Goal: Transaction & Acquisition: Purchase product/service

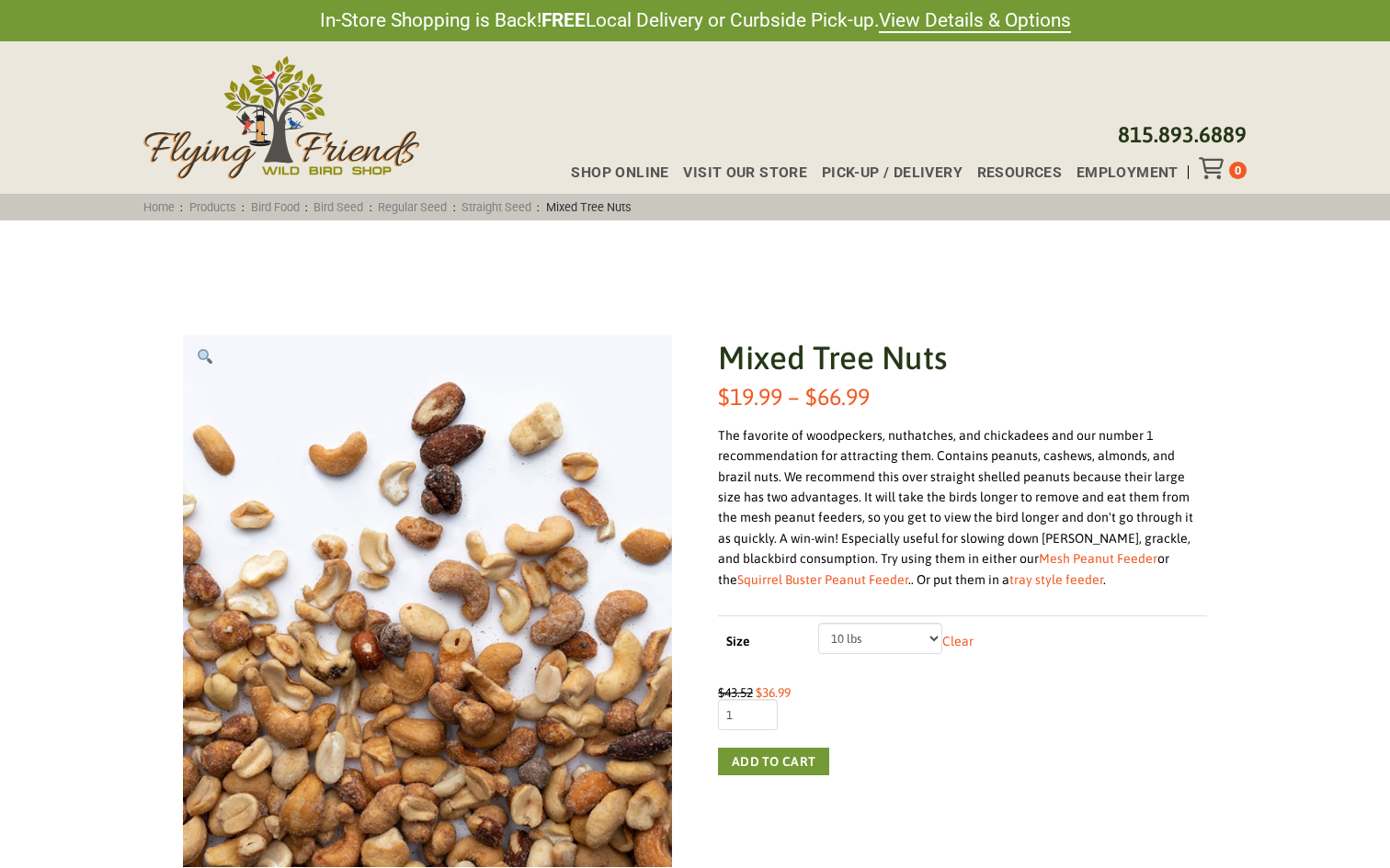
select select "20 lbs"
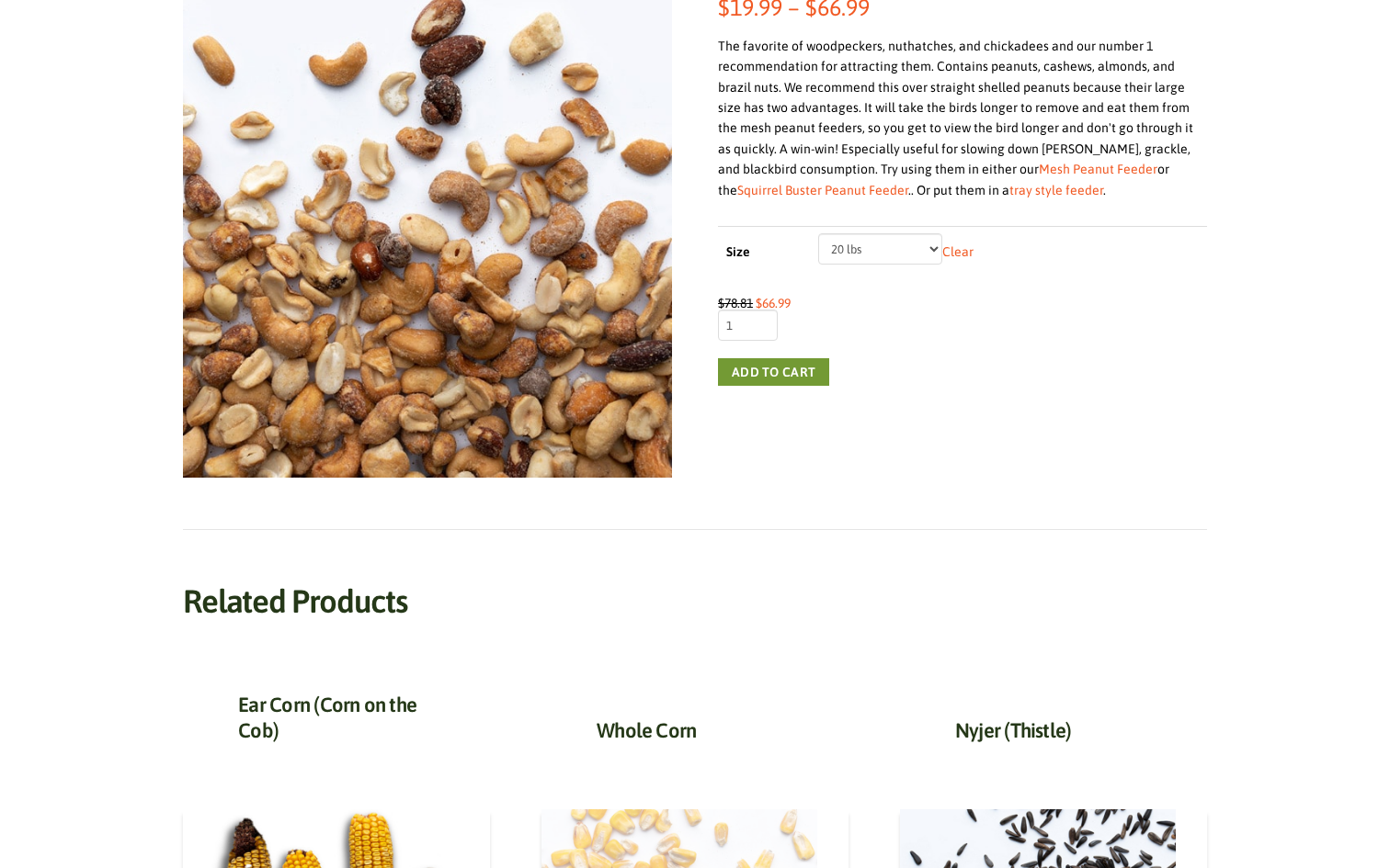
scroll to position [326, 0]
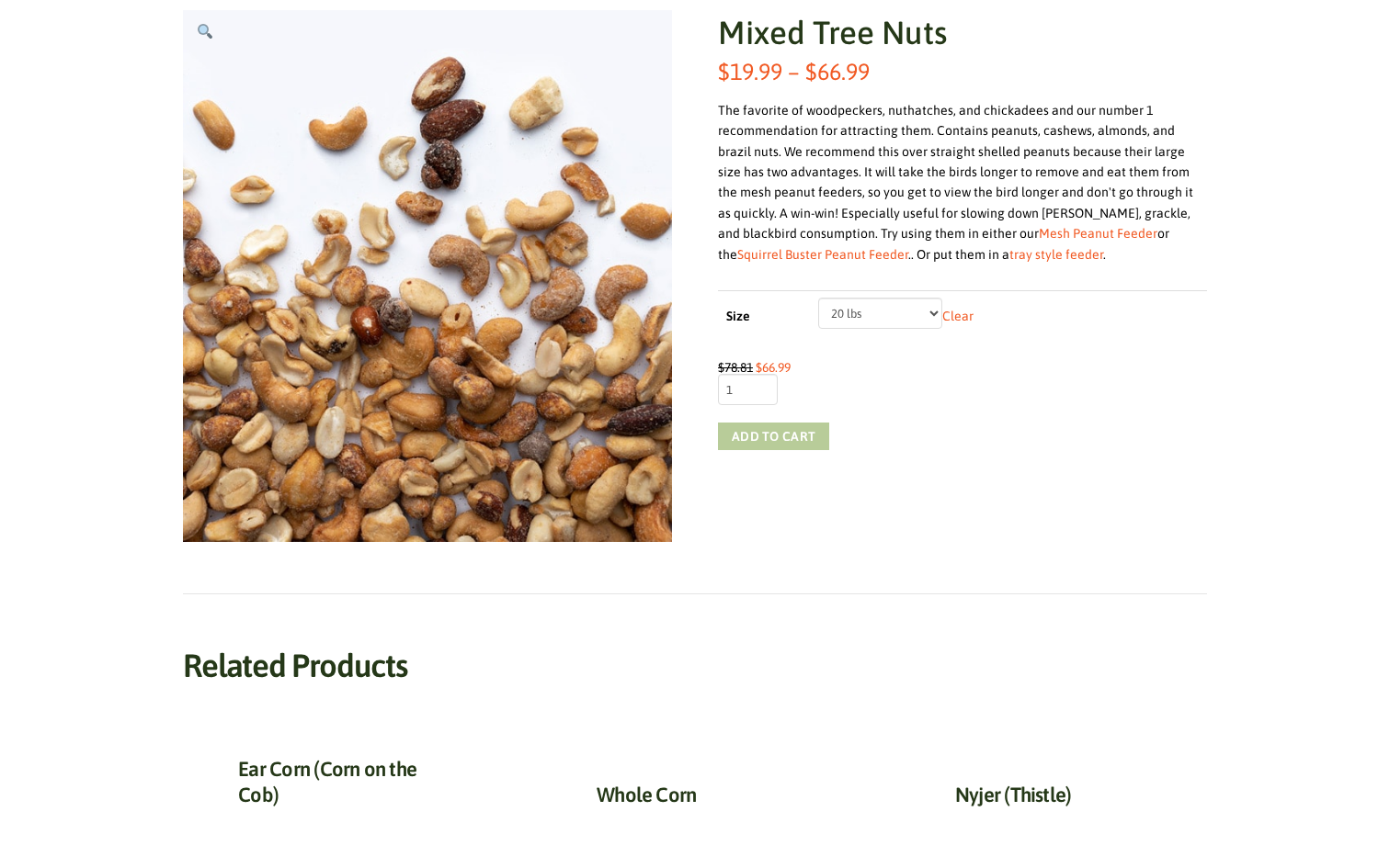
click at [785, 430] on button "Add to cart" at bounding box center [773, 436] width 111 height 28
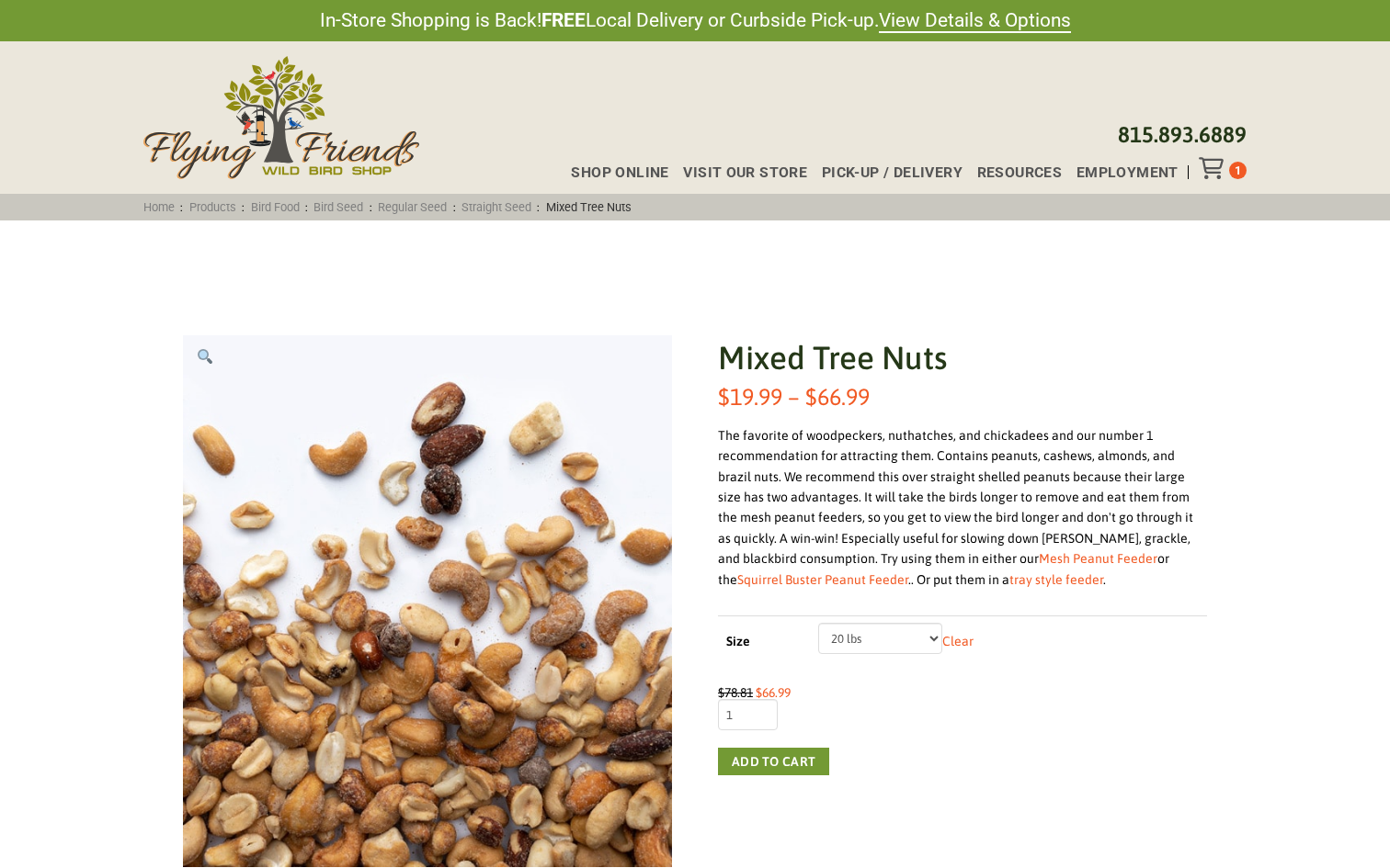
click at [1213, 177] on icon "Toggle Off Canvas Content" at bounding box center [1210, 168] width 23 height 22
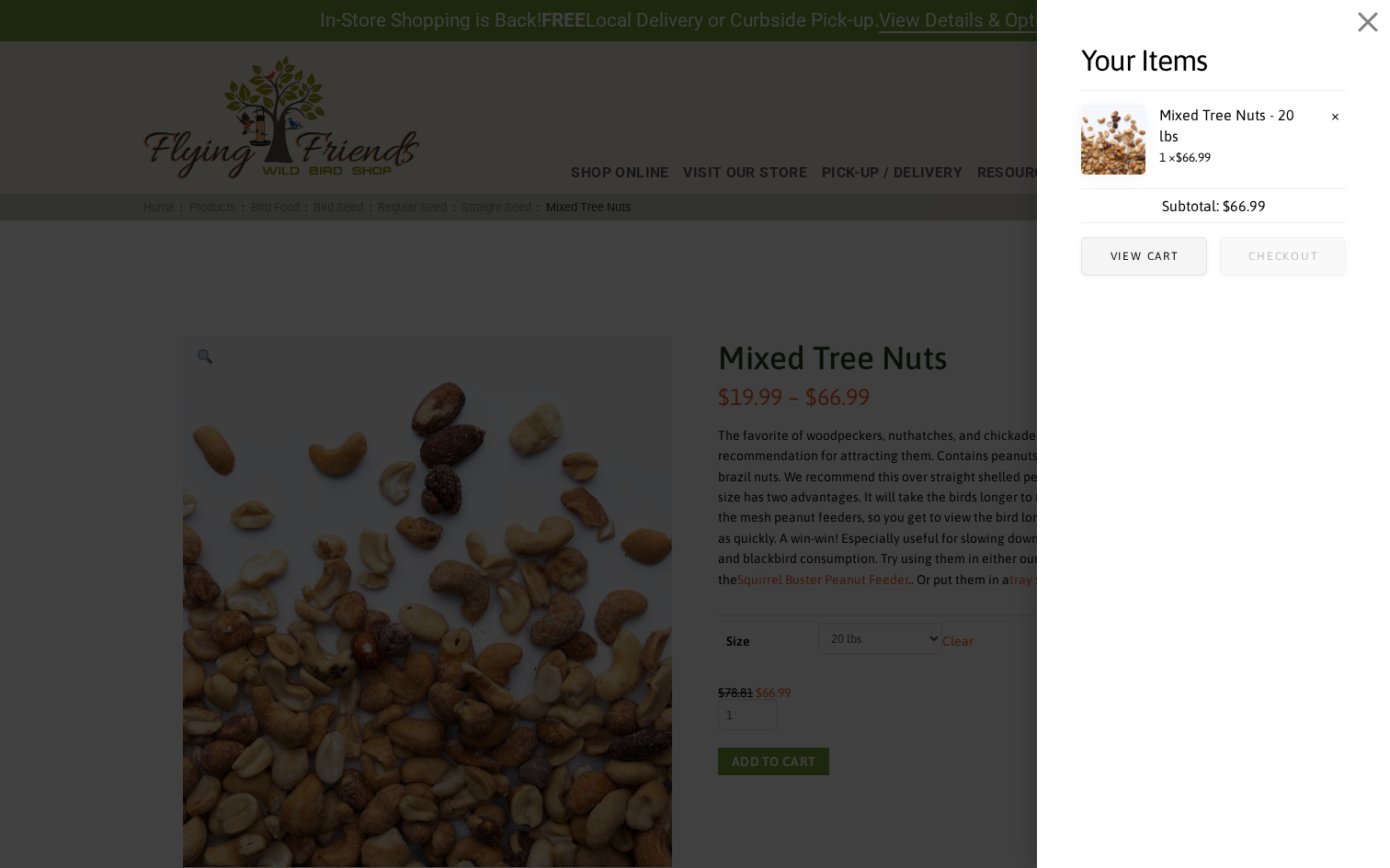
click at [1246, 251] on span "Checkout" at bounding box center [1282, 256] width 124 height 37
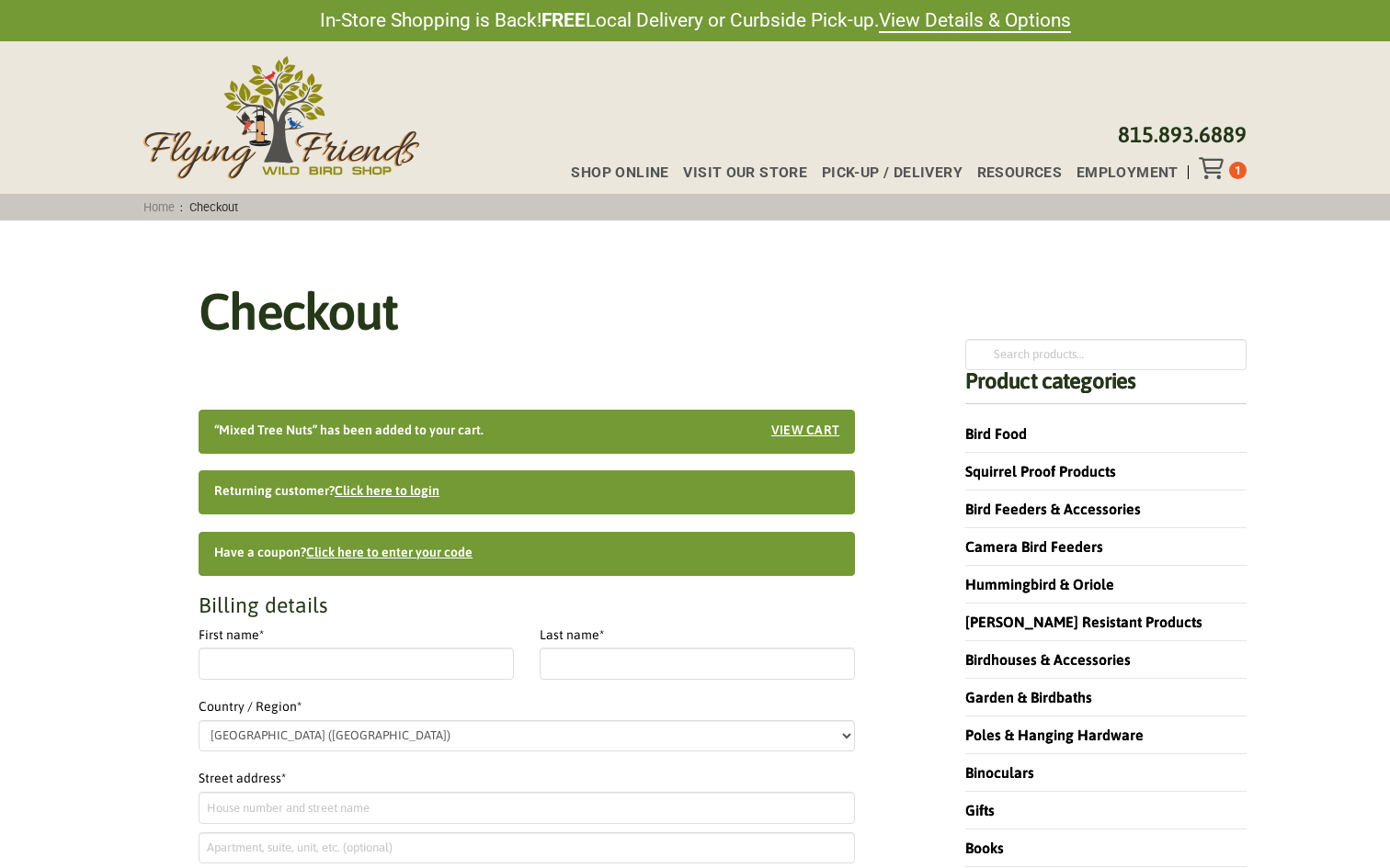
select select "IL"
click at [514, 737] on span "[GEOGRAPHIC_DATA] ([GEOGRAPHIC_DATA])" at bounding box center [526, 734] width 654 height 26
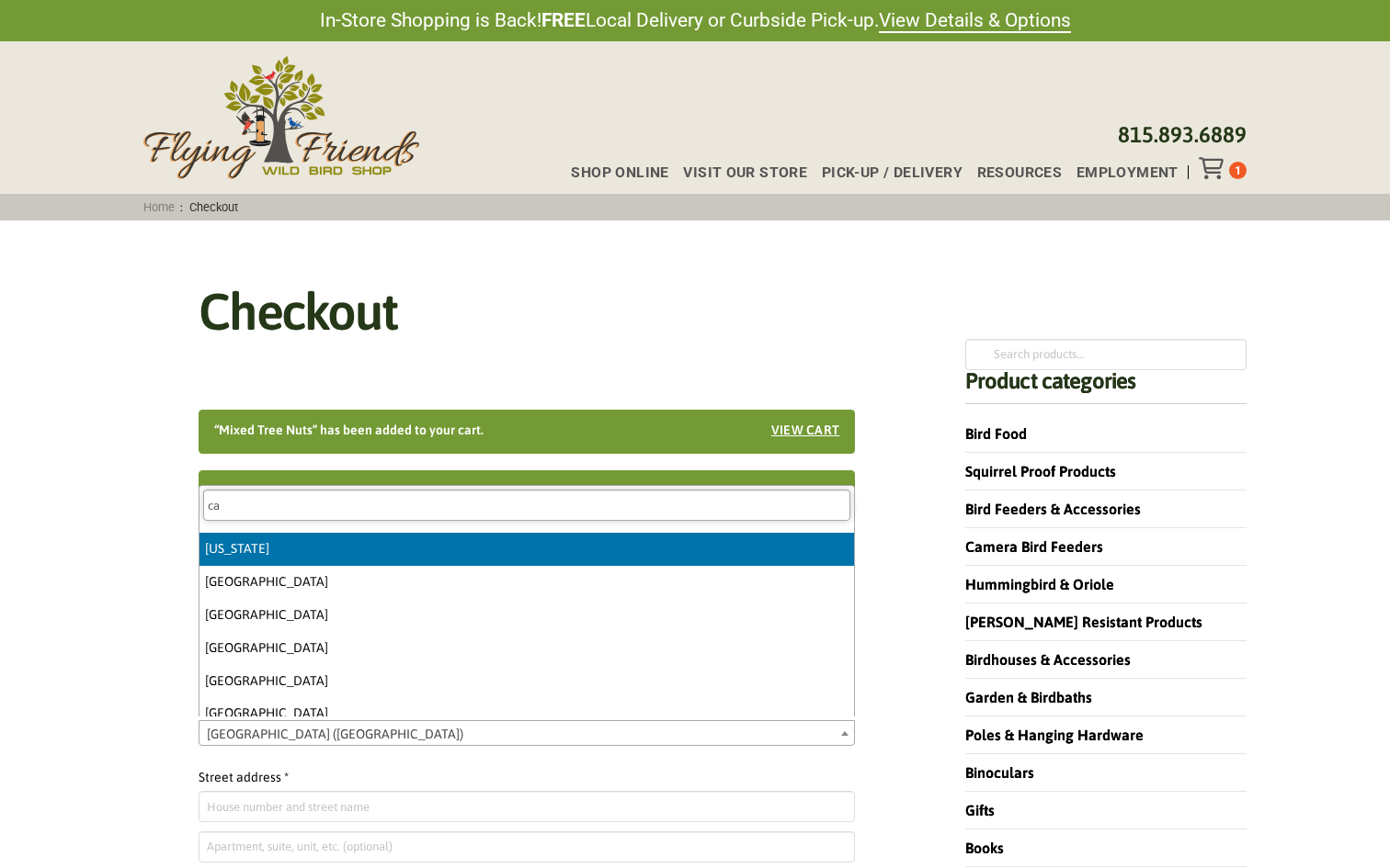
type input "ca"
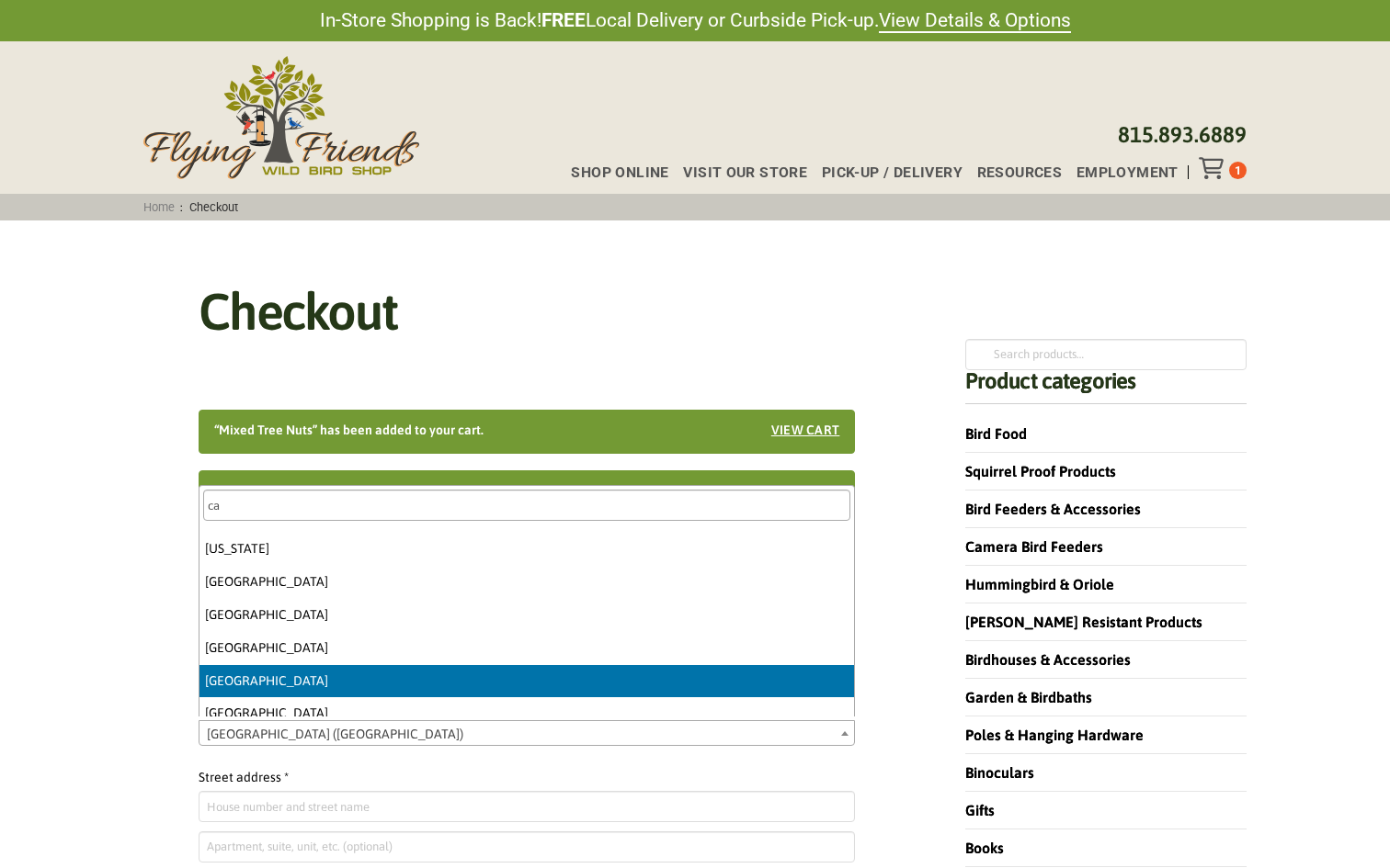
select select "CA"
select select "Checkout"
select select "CA"
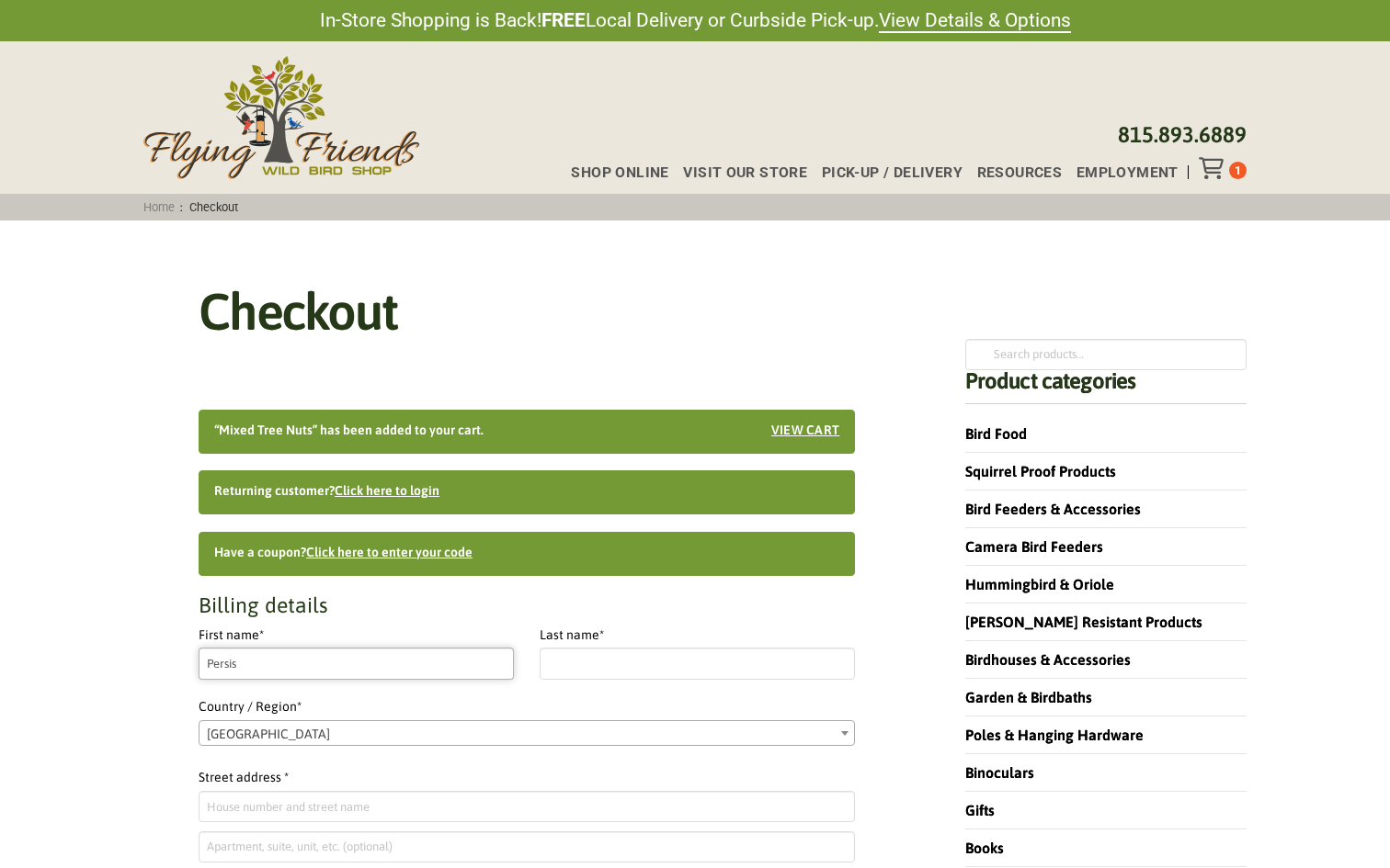
type input "Persis"
type input "Khambatta"
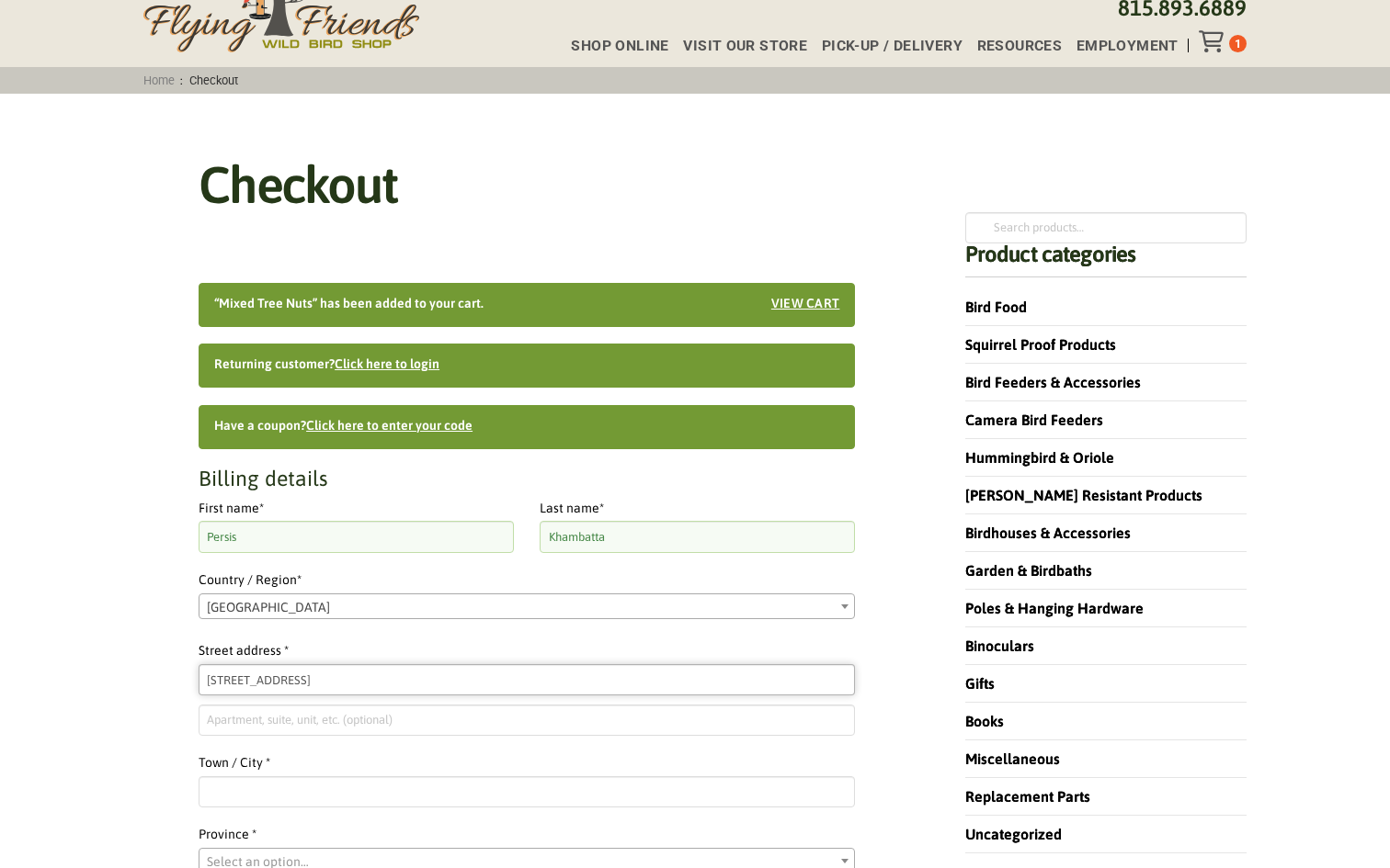
scroll to position [176, 0]
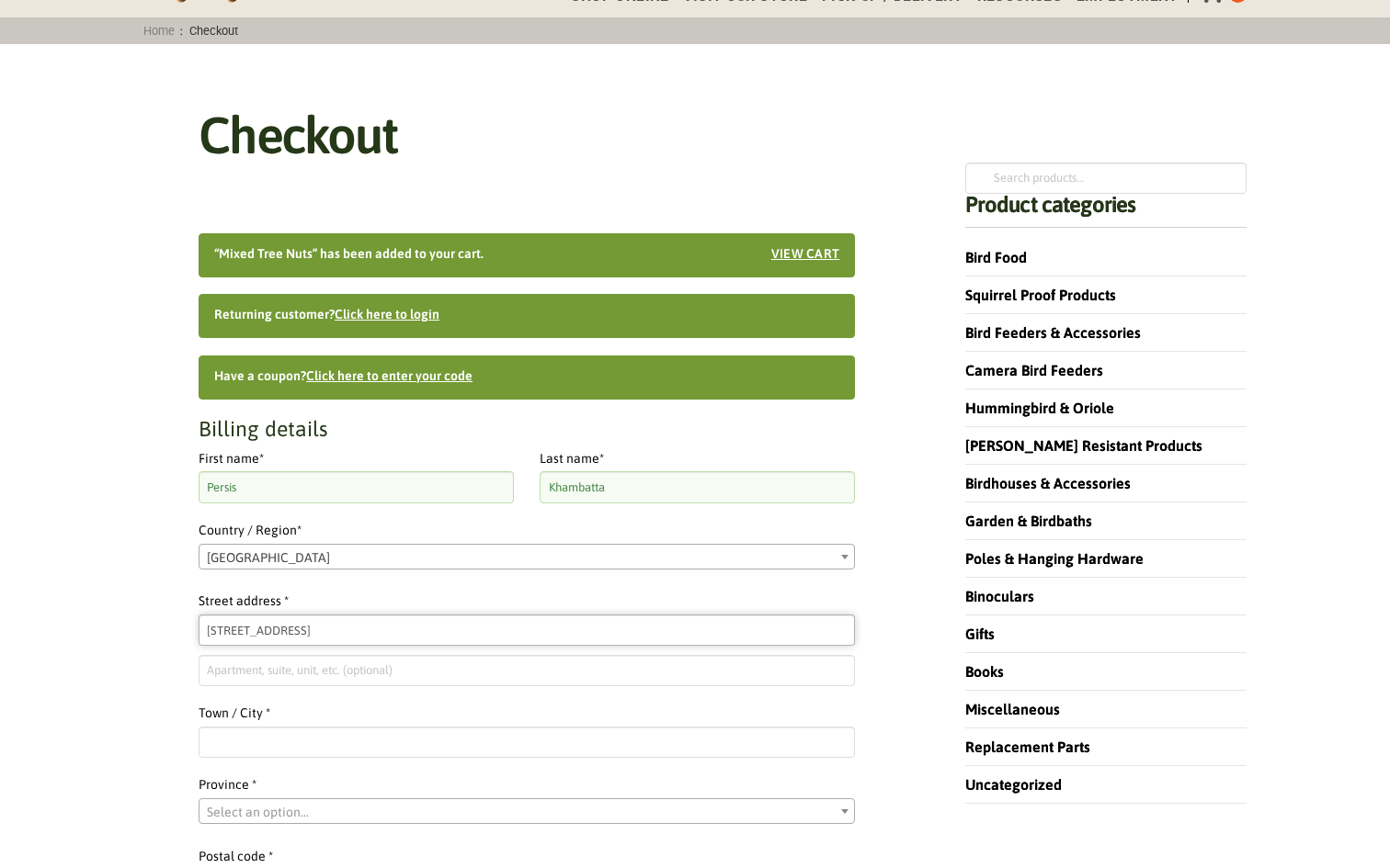
type input "[STREET_ADDRESS]"
type input "Burnaby"
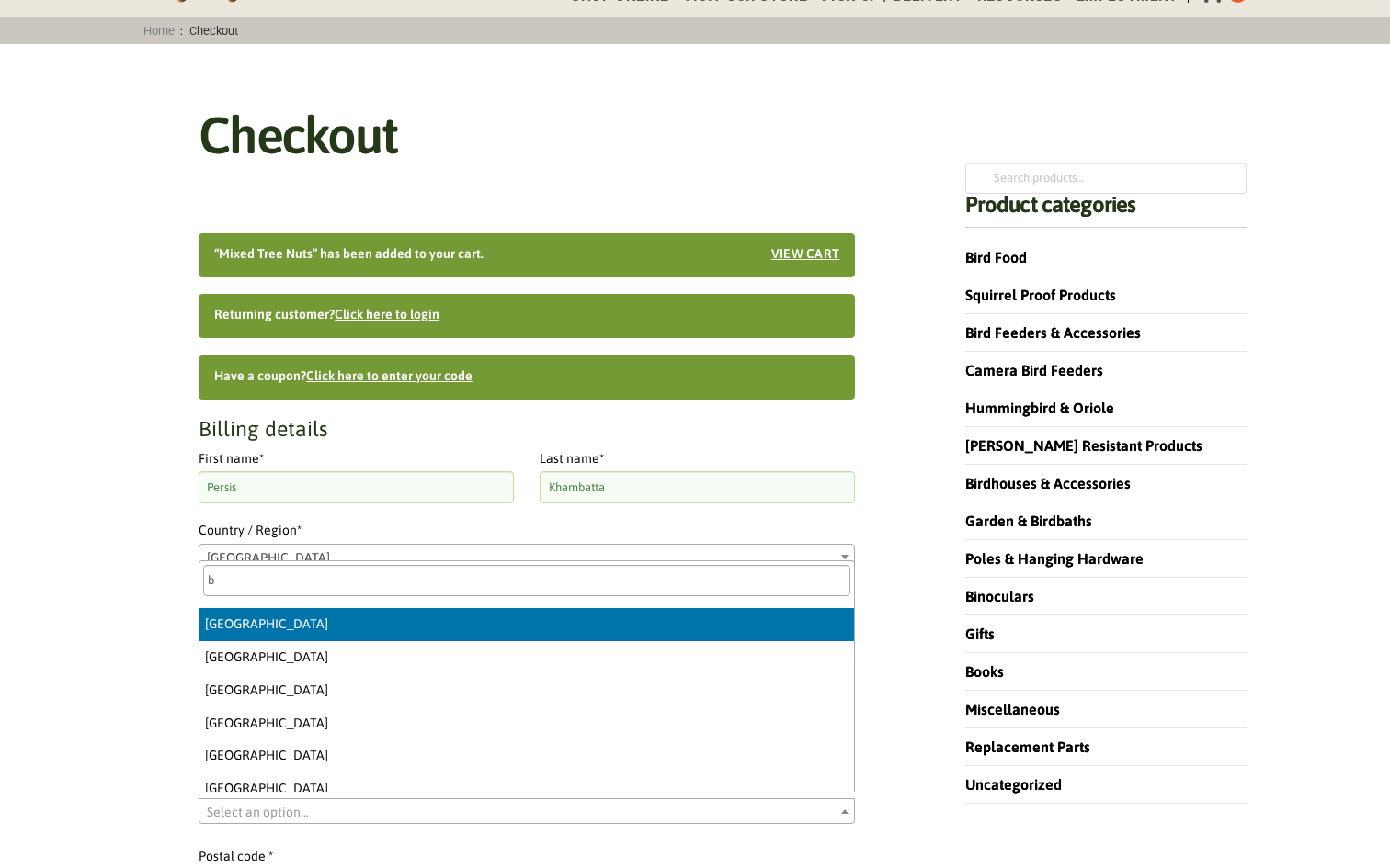
type input "b"
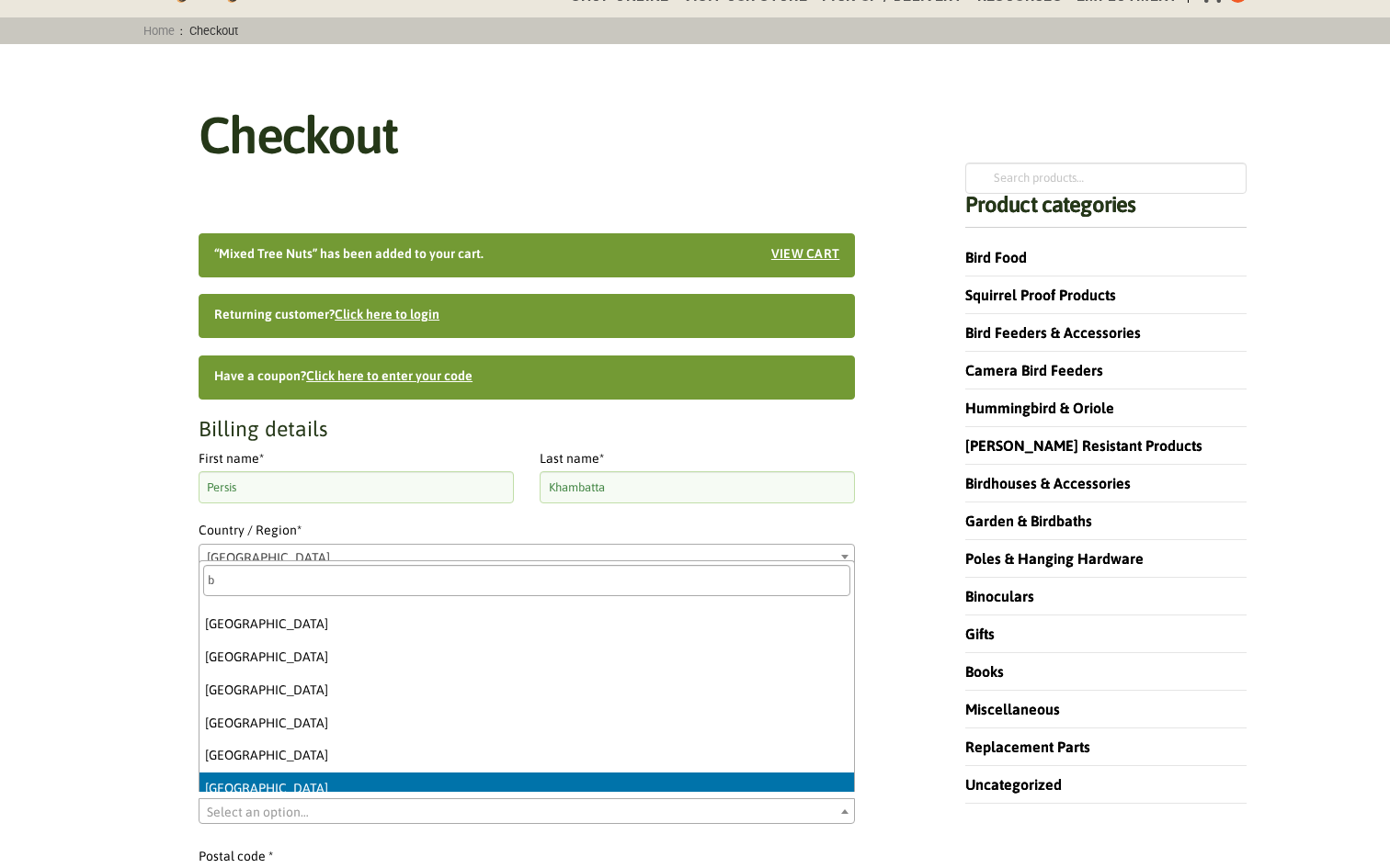
scroll to position [10, 0]
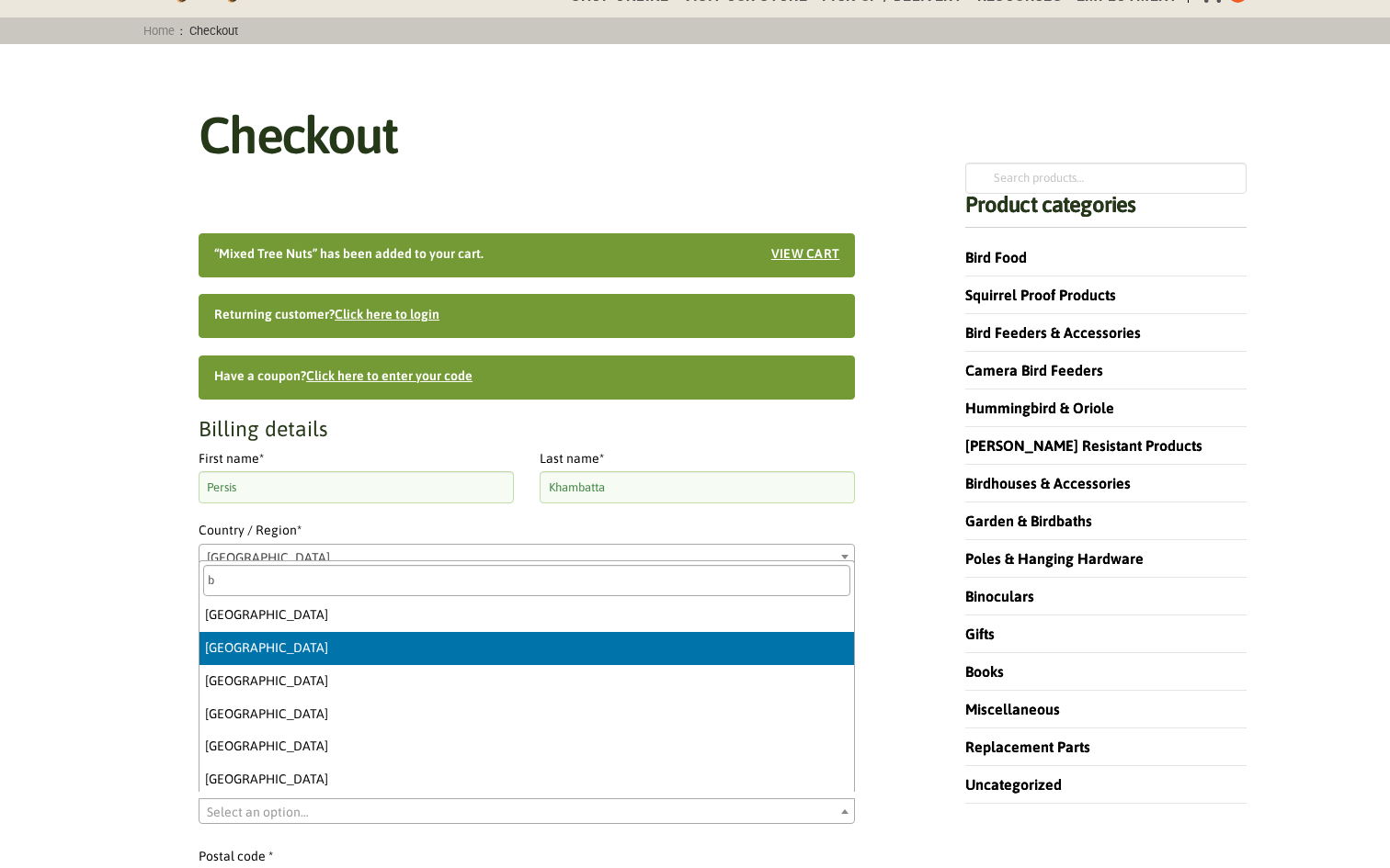
select select "BC"
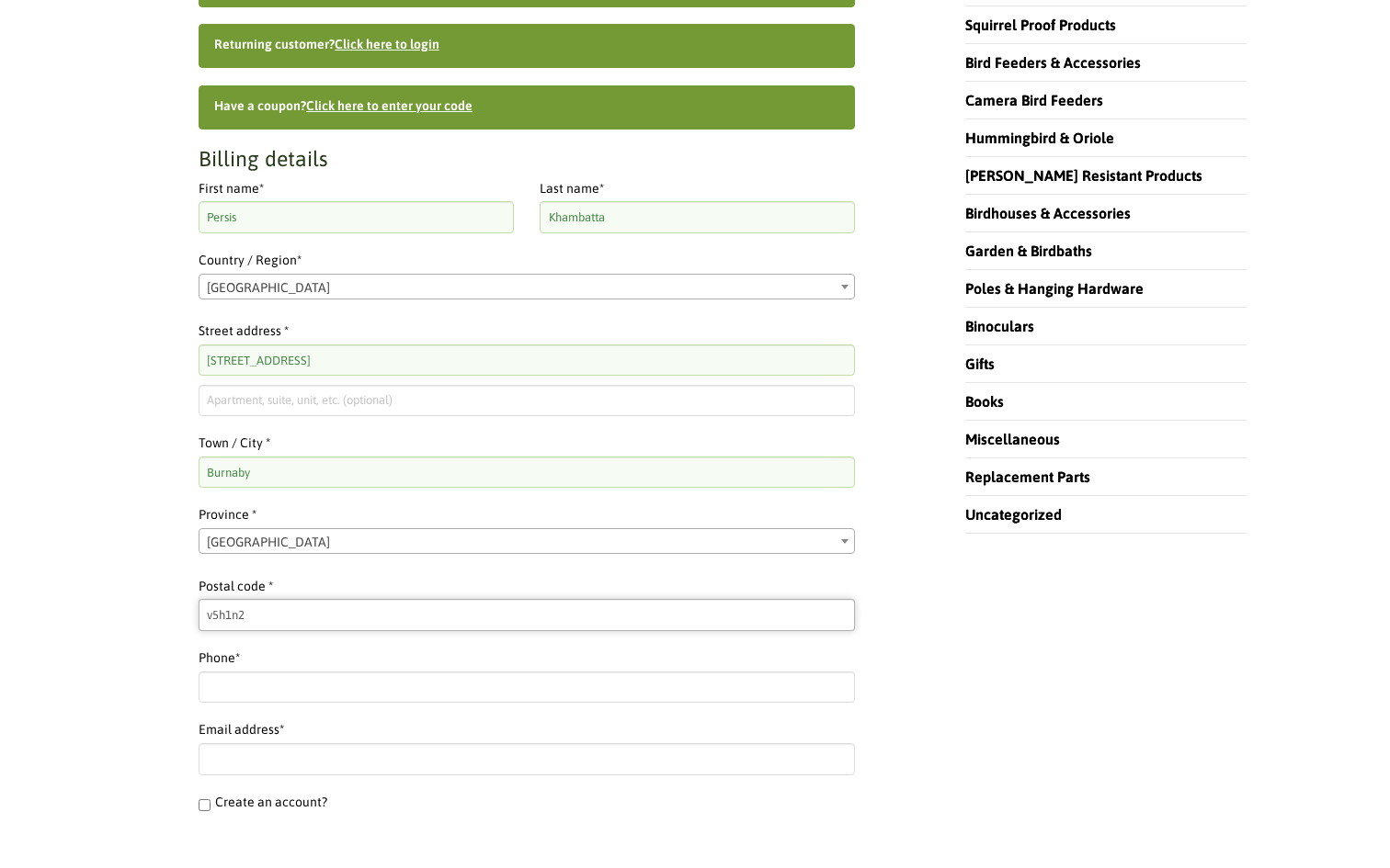
scroll to position [487, 0]
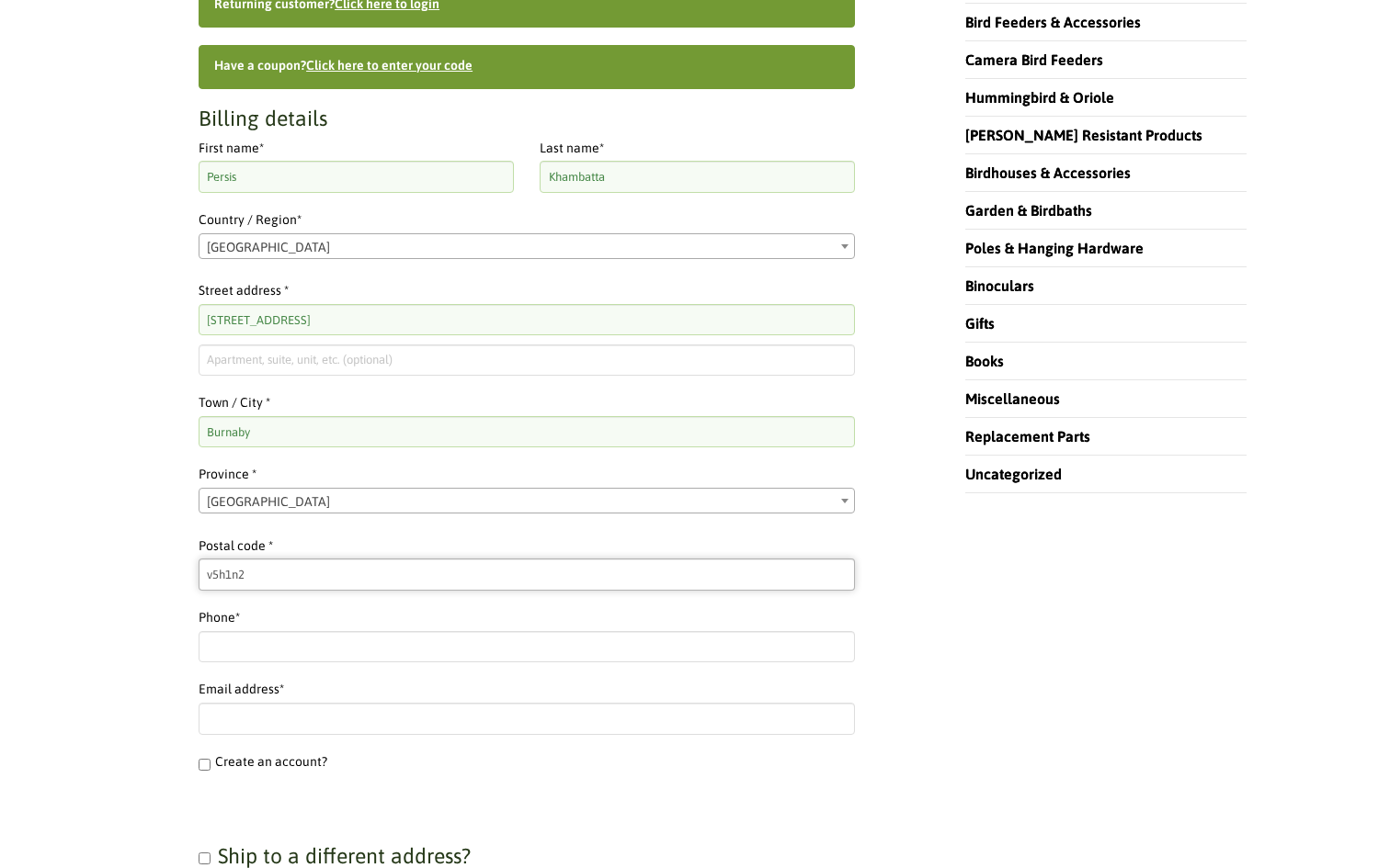
type input "v5h1n2"
type input "6047628802"
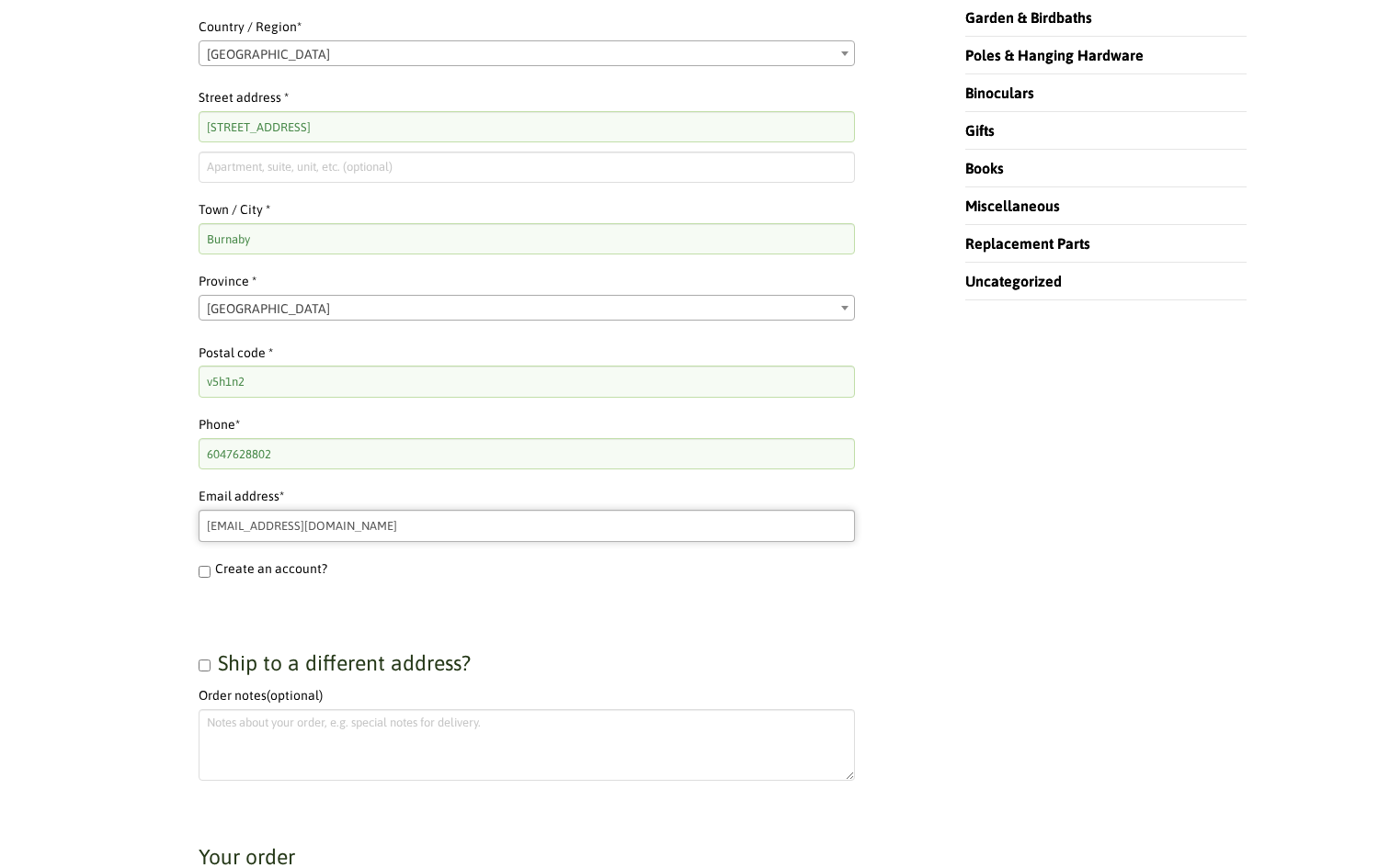
scroll to position [714, 0]
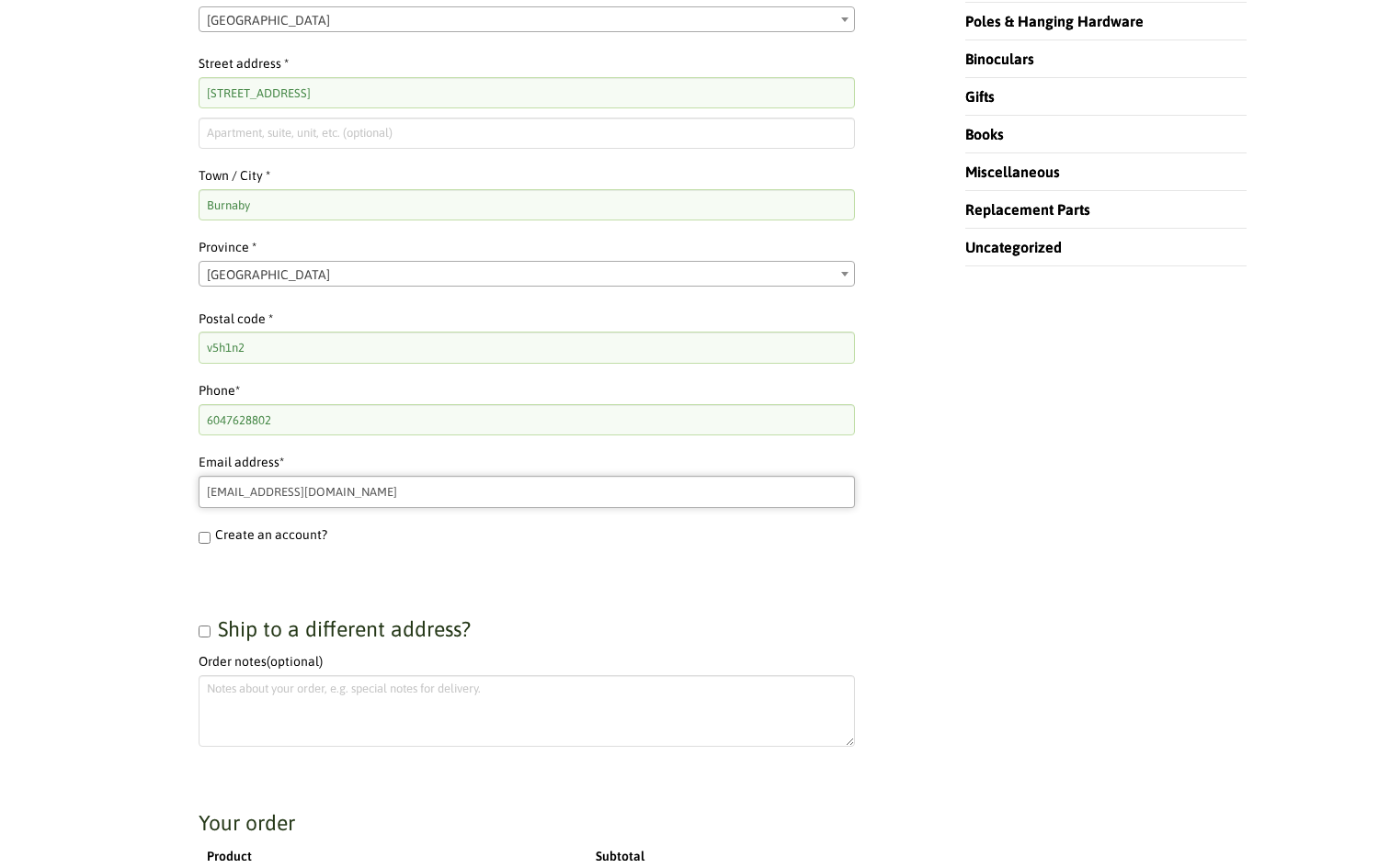
type input "[EMAIL_ADDRESS][DOMAIN_NAME]"
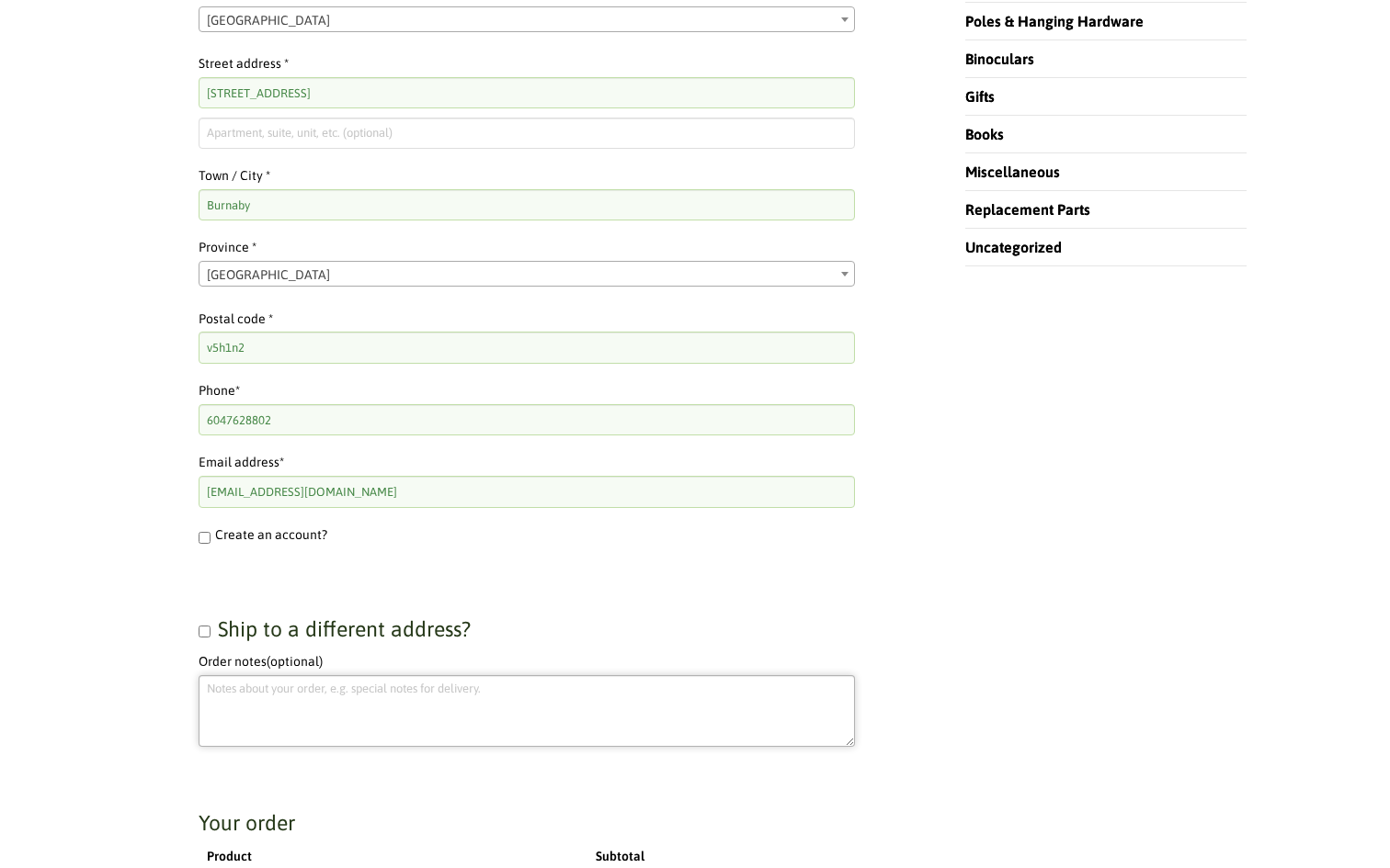
click at [279, 713] on textarea "Order notes (optional)" at bounding box center [526, 711] width 656 height 71
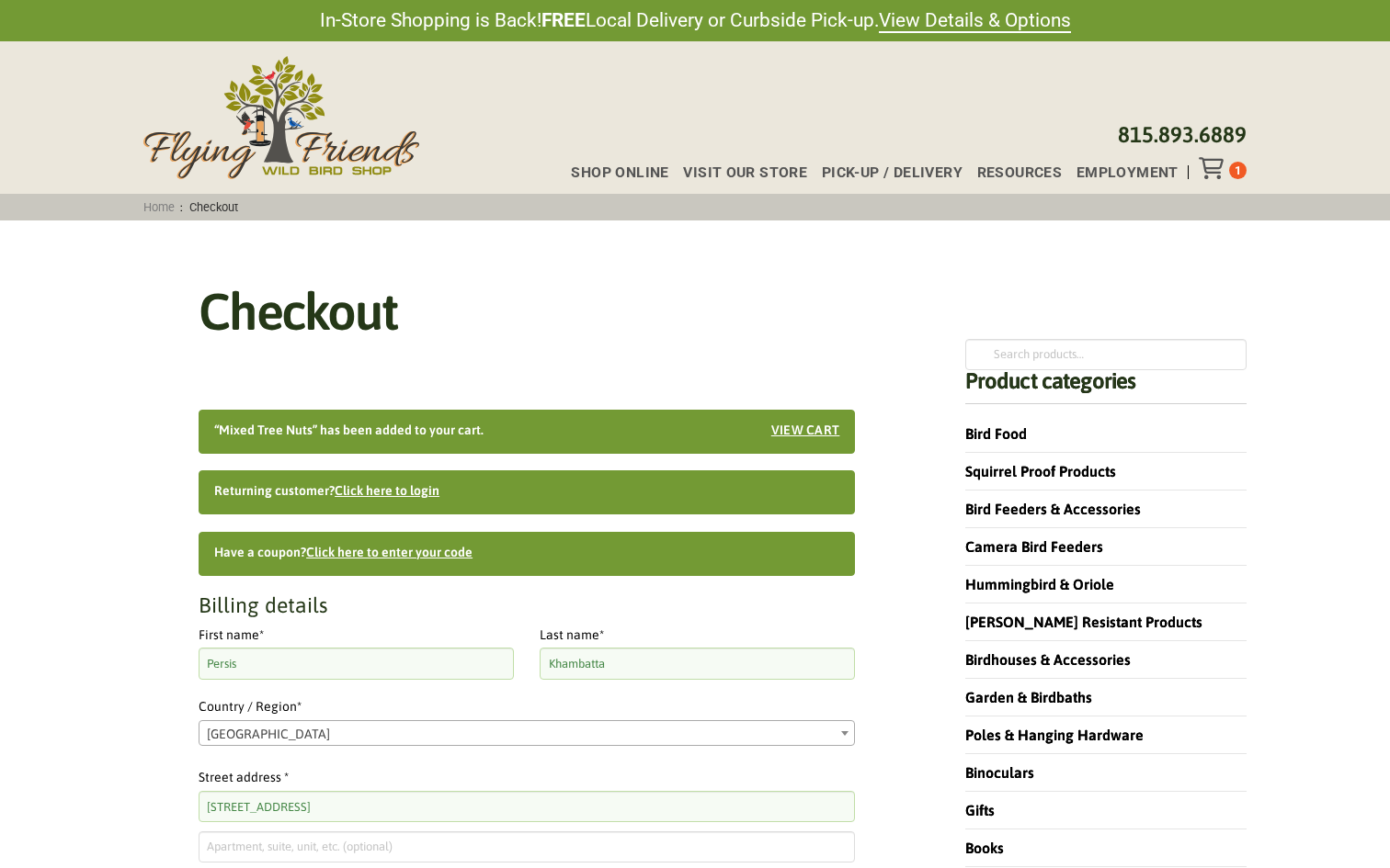
scroll to position [0, 0]
